Goal: Task Accomplishment & Management: Use online tool/utility

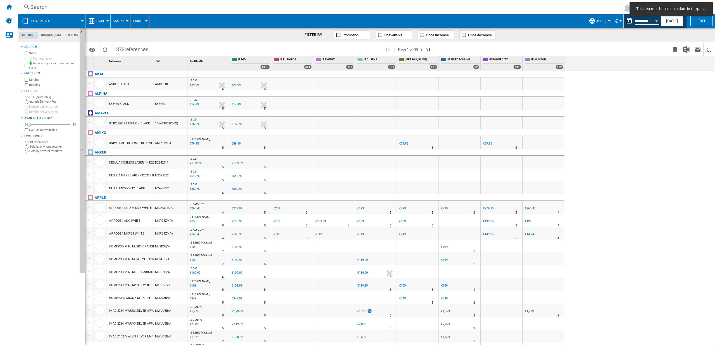
scroll to position [1, 0]
click at [7, 6] on ng-md-icon "Home" at bounding box center [9, 6] width 7 height 7
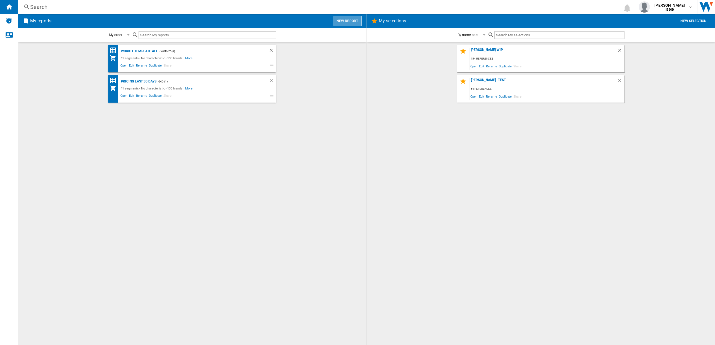
click at [334, 20] on button "New report" at bounding box center [347, 21] width 29 height 11
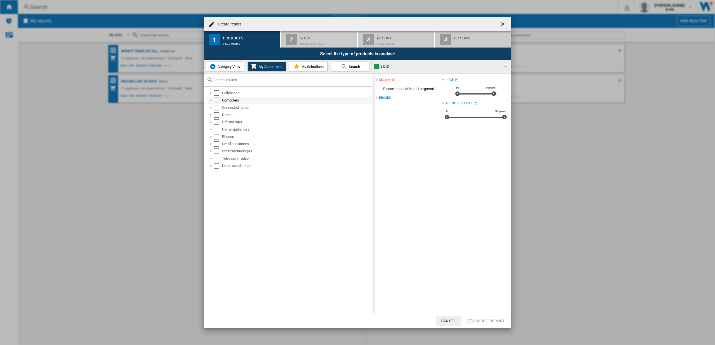
drag, startPoint x: 219, startPoint y: 93, endPoint x: 215, endPoint y: 98, distance: 6.9
click at [219, 93] on md-checkbox "Select" at bounding box center [218, 93] width 8 height 6
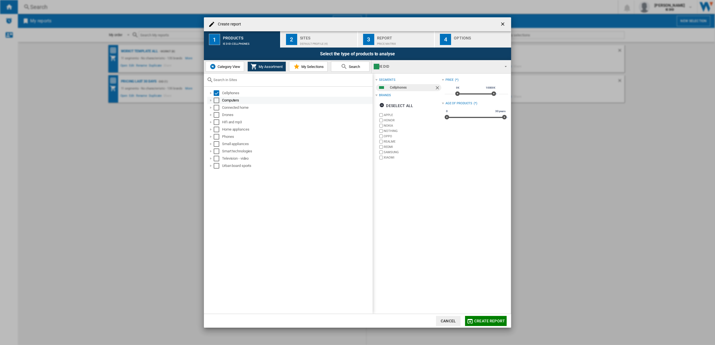
click at [216, 100] on div "Select" at bounding box center [217, 100] width 6 height 6
click at [216, 106] on div "Select" at bounding box center [217, 108] width 6 height 6
drag, startPoint x: 217, startPoint y: 113, endPoint x: 217, endPoint y: 122, distance: 8.7
click at [217, 114] on div "Select" at bounding box center [217, 115] width 6 height 6
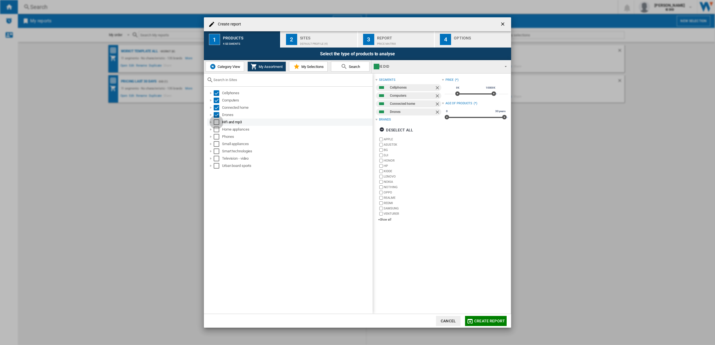
click at [218, 121] on div "Select" at bounding box center [217, 122] width 6 height 6
drag, startPoint x: 216, startPoint y: 126, endPoint x: 217, endPoint y: 133, distance: 6.5
click at [216, 127] on div "Select" at bounding box center [217, 129] width 6 height 6
drag, startPoint x: 215, startPoint y: 136, endPoint x: 217, endPoint y: 140, distance: 4.7
click at [215, 136] on div "Select" at bounding box center [217, 137] width 6 height 6
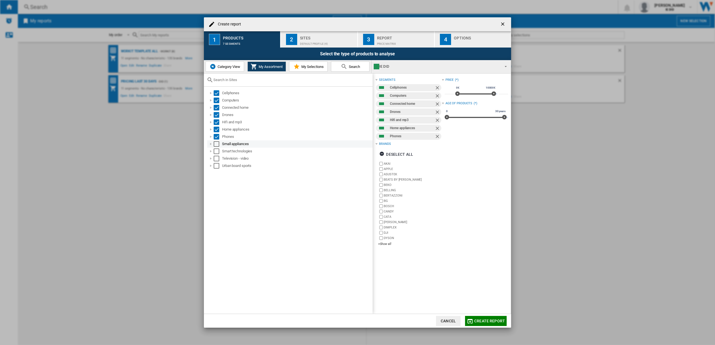
click at [216, 144] on div "Select" at bounding box center [217, 144] width 6 height 6
drag, startPoint x: 216, startPoint y: 150, endPoint x: 216, endPoint y: 158, distance: 7.5
click at [217, 151] on div "Select" at bounding box center [217, 151] width 6 height 6
drag, startPoint x: 216, startPoint y: 158, endPoint x: 216, endPoint y: 164, distance: 5.9
click at [216, 158] on div "Select" at bounding box center [217, 159] width 6 height 6
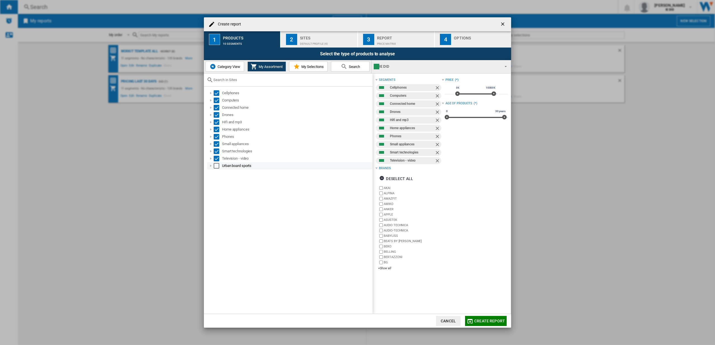
click at [215, 165] on div "Select" at bounding box center [217, 166] width 6 height 6
click at [333, 43] on div "Default profile (4)" at bounding box center [327, 42] width 55 height 6
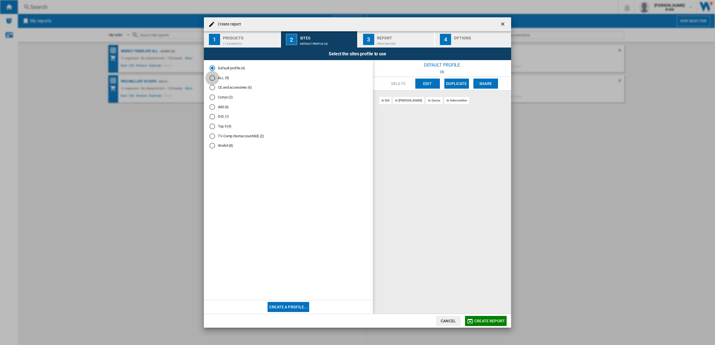
click at [214, 77] on div "ALL (9)" at bounding box center [212, 78] width 6 height 6
click at [481, 317] on button "Create report" at bounding box center [486, 320] width 42 height 10
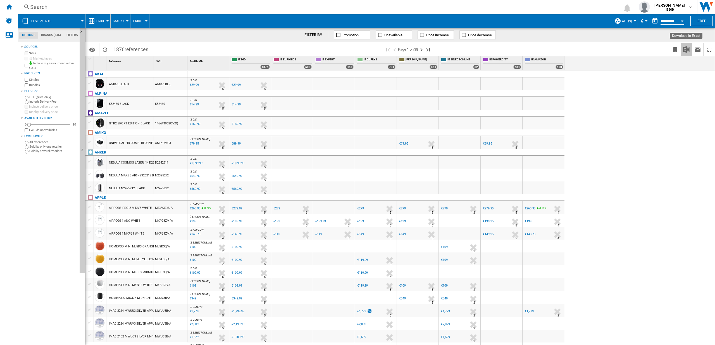
click at [687, 48] on img "Download in Excel" at bounding box center [686, 49] width 7 height 7
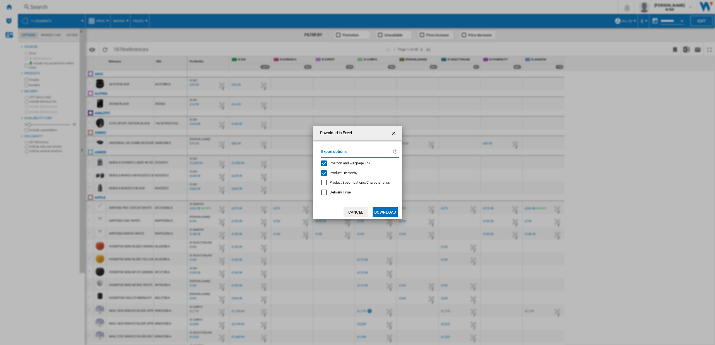
click at [389, 211] on button "Download" at bounding box center [384, 212] width 25 height 10
